Goal: Find specific fact: Find specific fact

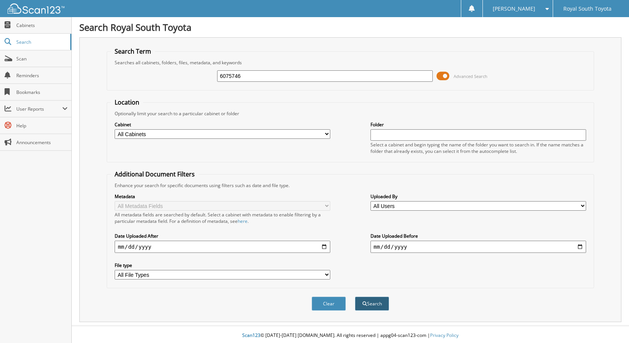
type input "6075746"
click at [371, 310] on button "Search" at bounding box center [372, 303] width 34 height 14
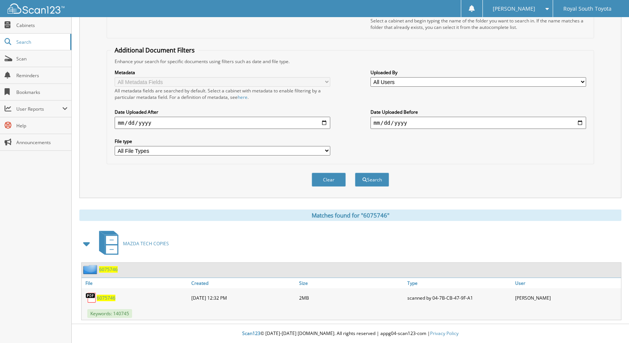
click at [104, 297] on span "6075746" at bounding box center [106, 297] width 19 height 6
